Goal: Find contact information

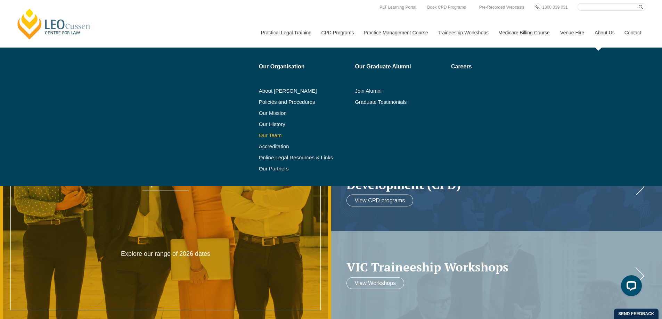
click at [270, 135] on link "Our Team" at bounding box center [304, 136] width 91 height 6
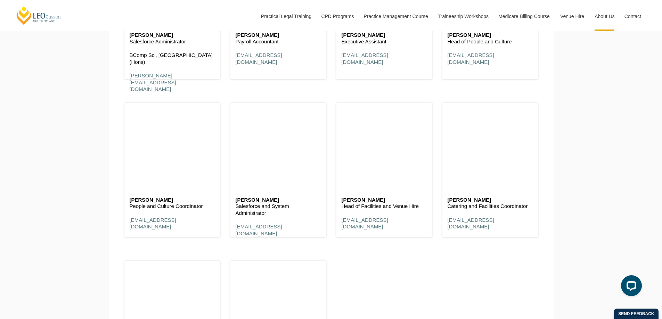
scroll to position [4169, 0]
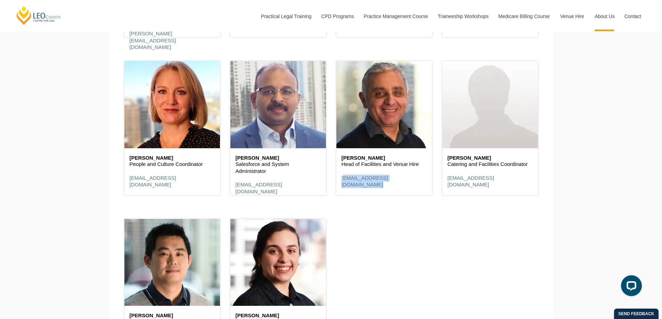
drag, startPoint x: 427, startPoint y: 182, endPoint x: 339, endPoint y: 185, distance: 88.0
click at [339, 185] on div "[PERSON_NAME] Head of Facilities and Venue Hire [EMAIL_ADDRESS][DOMAIN_NAME]" at bounding box center [384, 171] width 96 height 47
copy link "[EMAIL_ADDRESS][DOMAIN_NAME]"
